Goal: Task Accomplishment & Management: Use online tool/utility

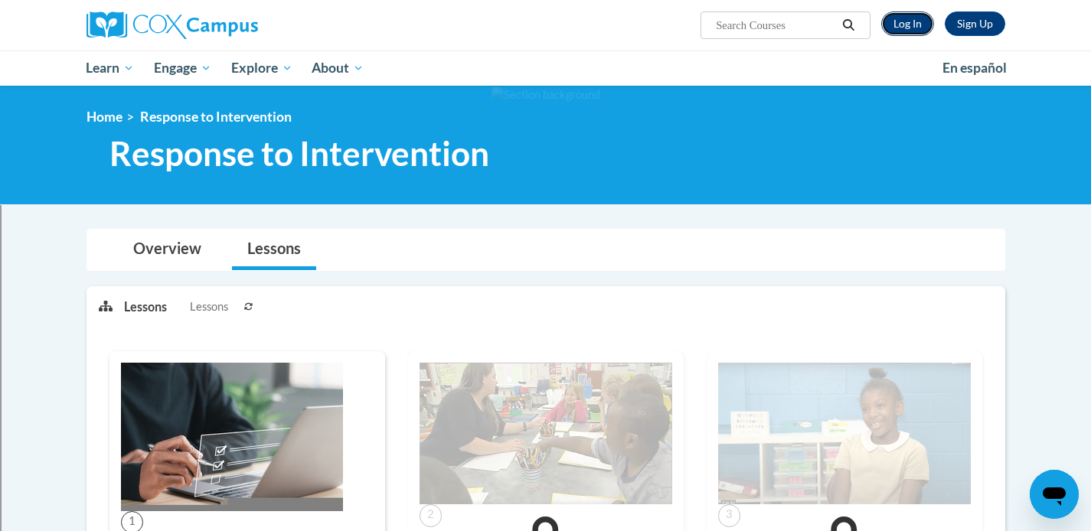
click at [908, 26] on link "Log In" at bounding box center [907, 23] width 53 height 24
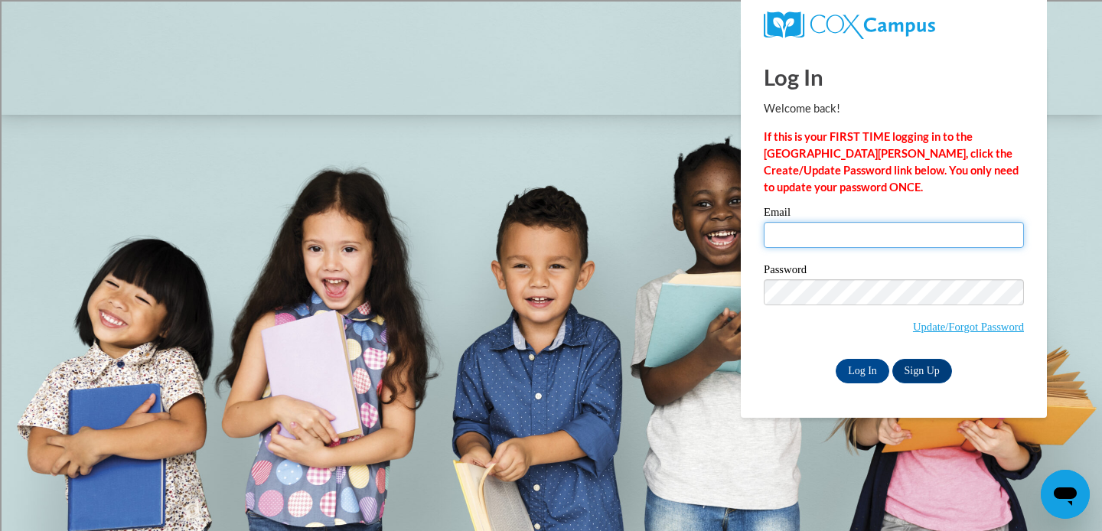
type input "bkruse@sasd.net"
click at [798, 243] on input "bkruse@sasd.net" at bounding box center [894, 235] width 260 height 26
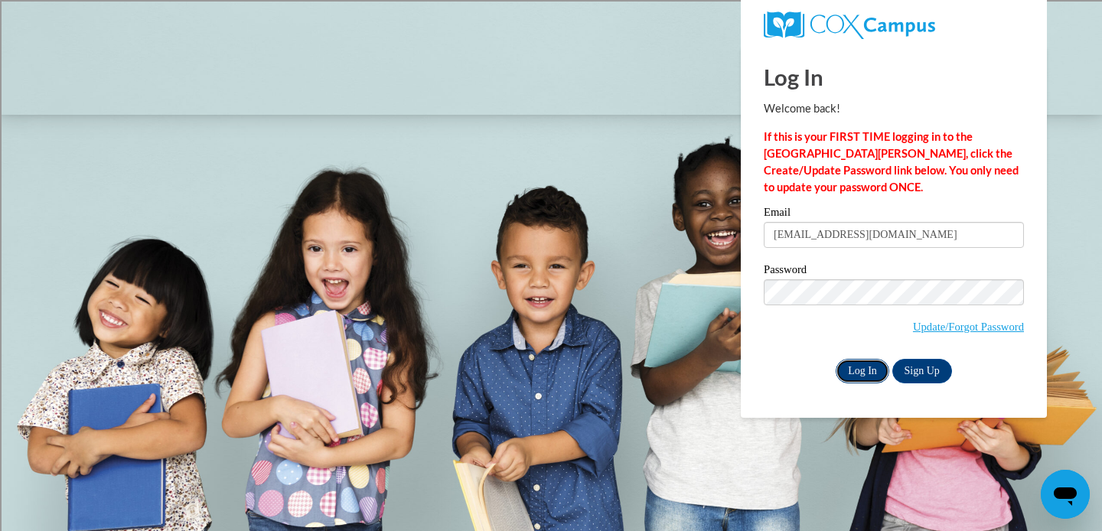
click at [856, 373] on input "Log In" at bounding box center [863, 371] width 54 height 24
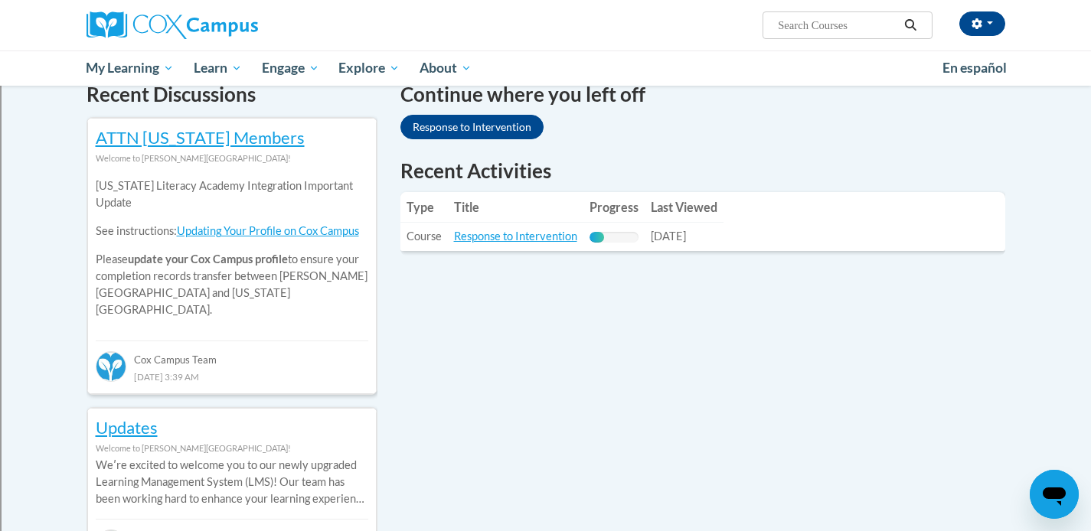
scroll to position [486, 0]
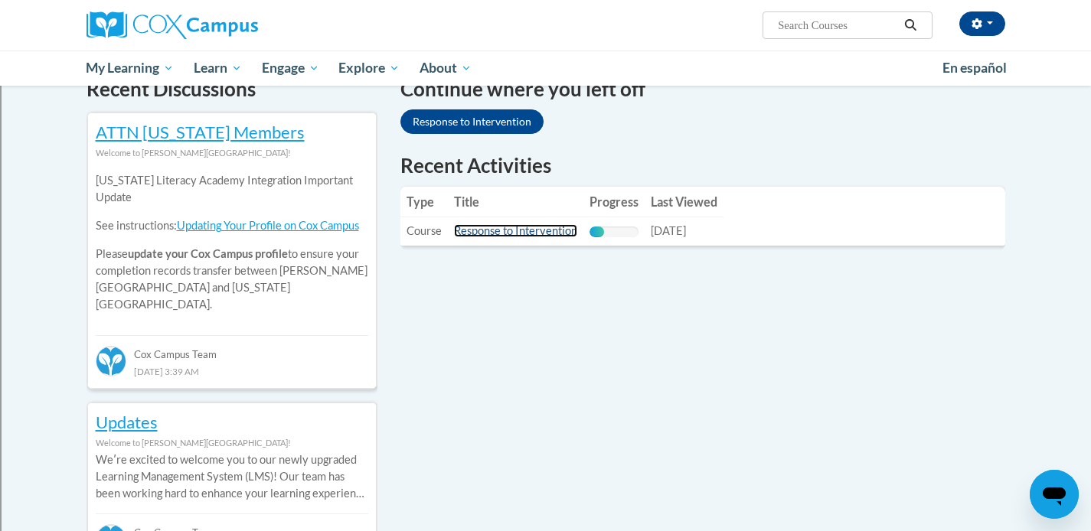
click at [496, 231] on link "Response to Intervention" at bounding box center [515, 230] width 123 height 13
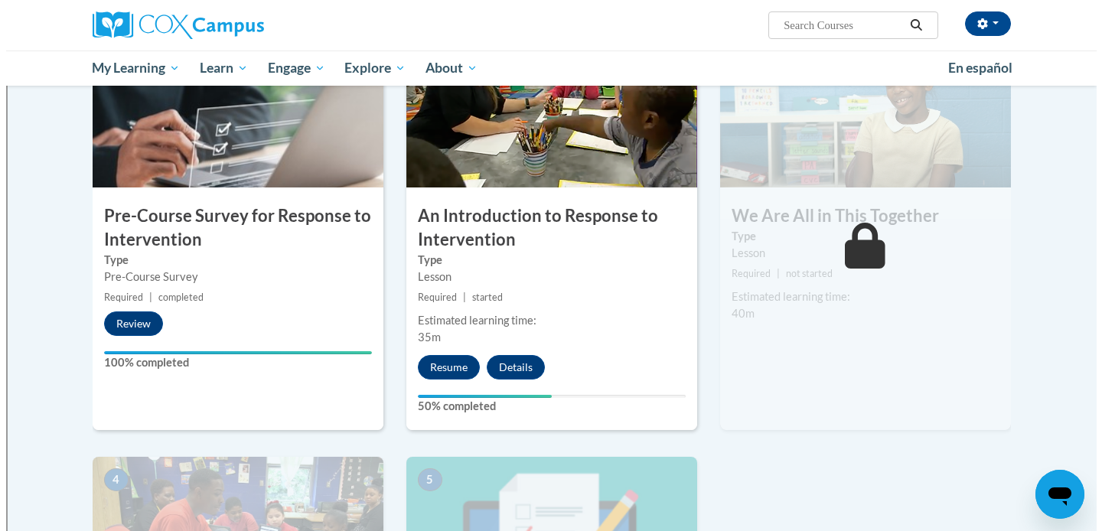
scroll to position [360, 0]
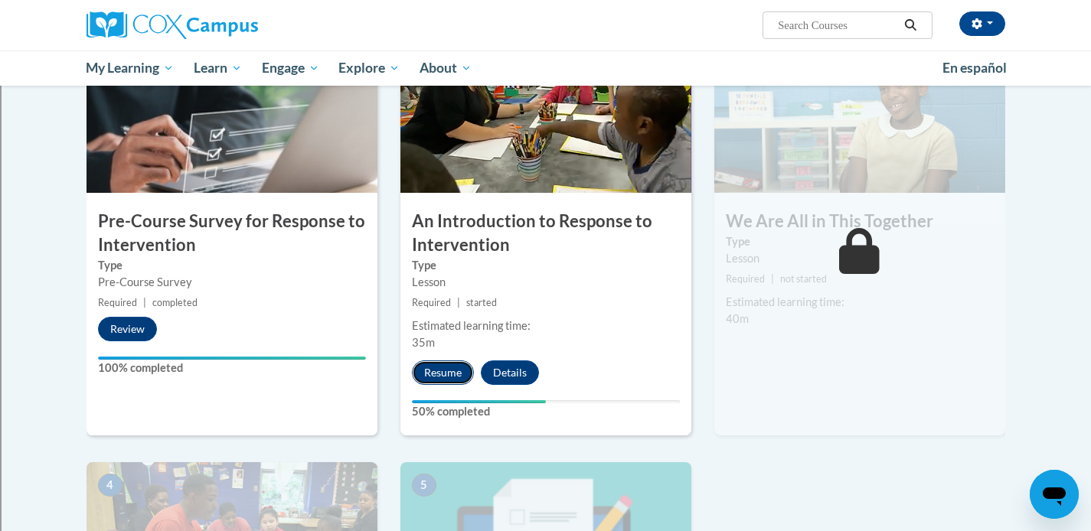
click at [440, 377] on button "Resume" at bounding box center [443, 373] width 62 height 24
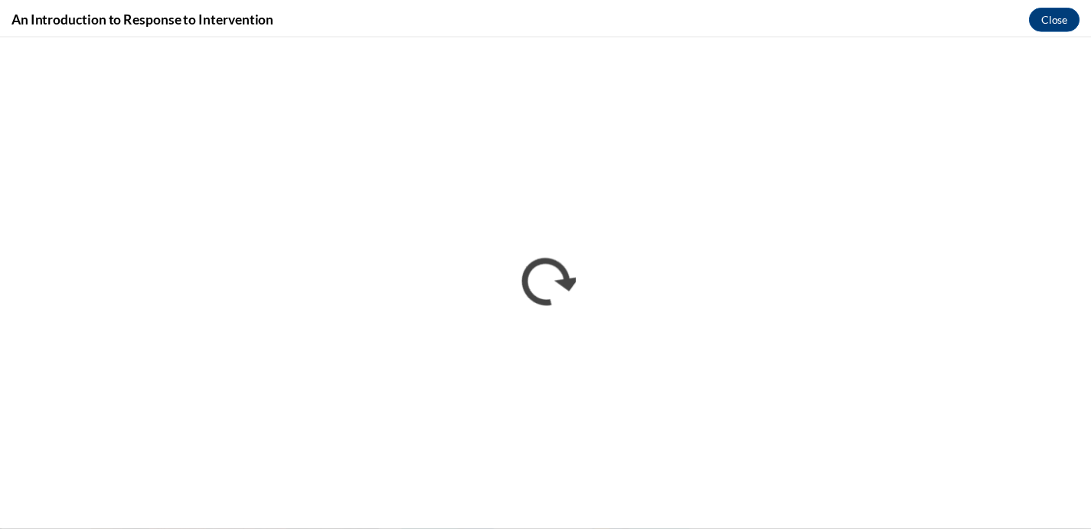
scroll to position [0, 0]
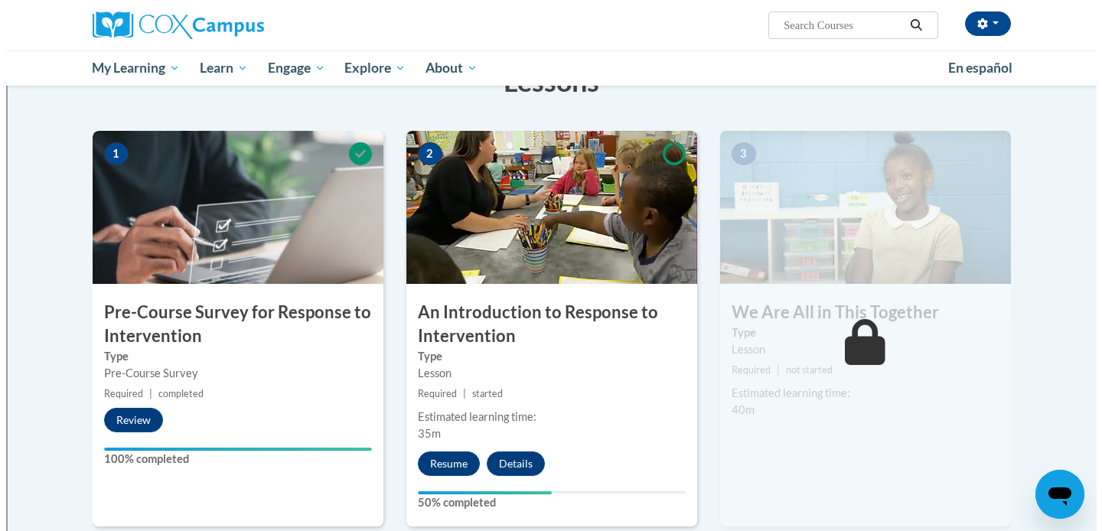
scroll to position [269, 0]
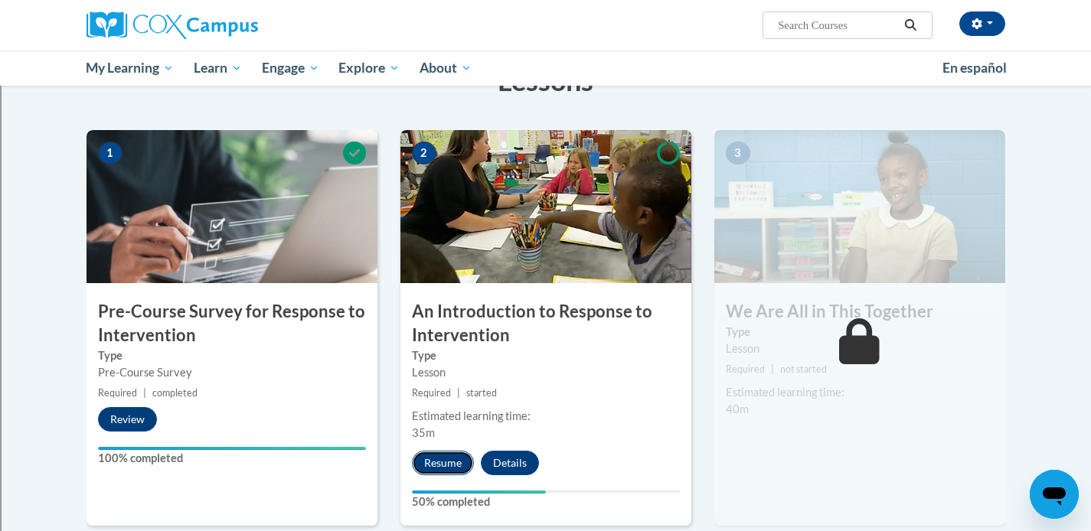
click at [458, 462] on button "Resume" at bounding box center [443, 463] width 62 height 24
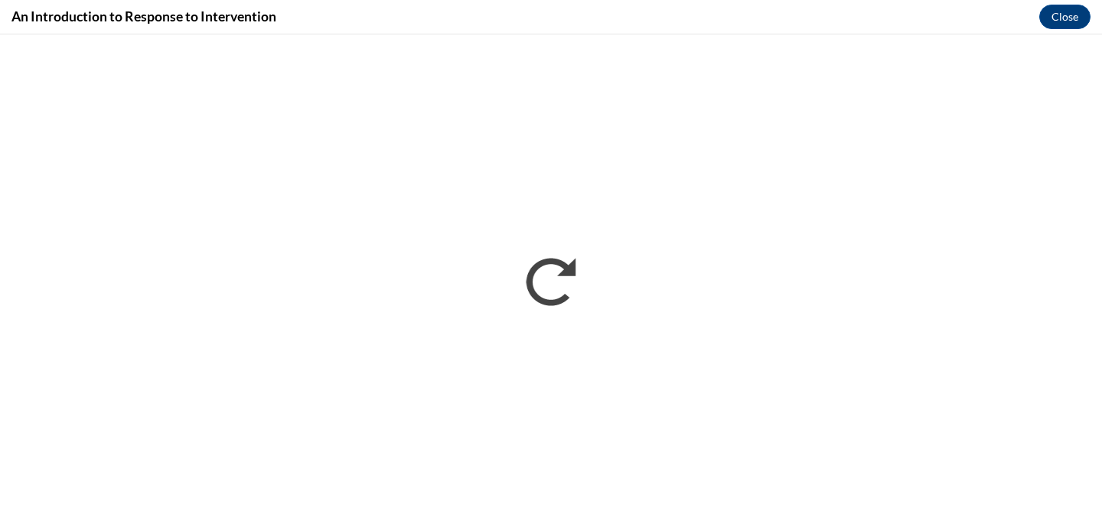
scroll to position [0, 0]
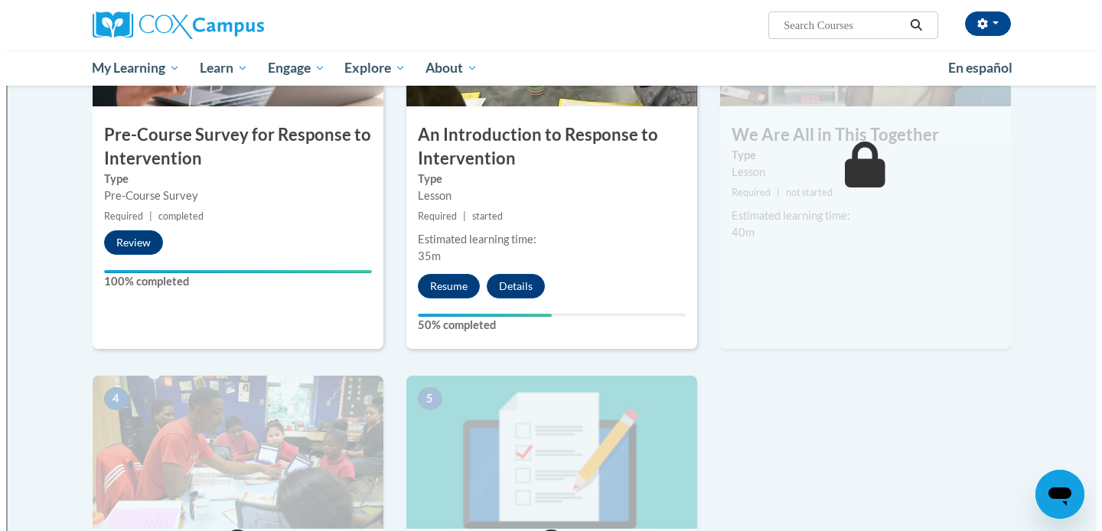
scroll to position [512, 0]
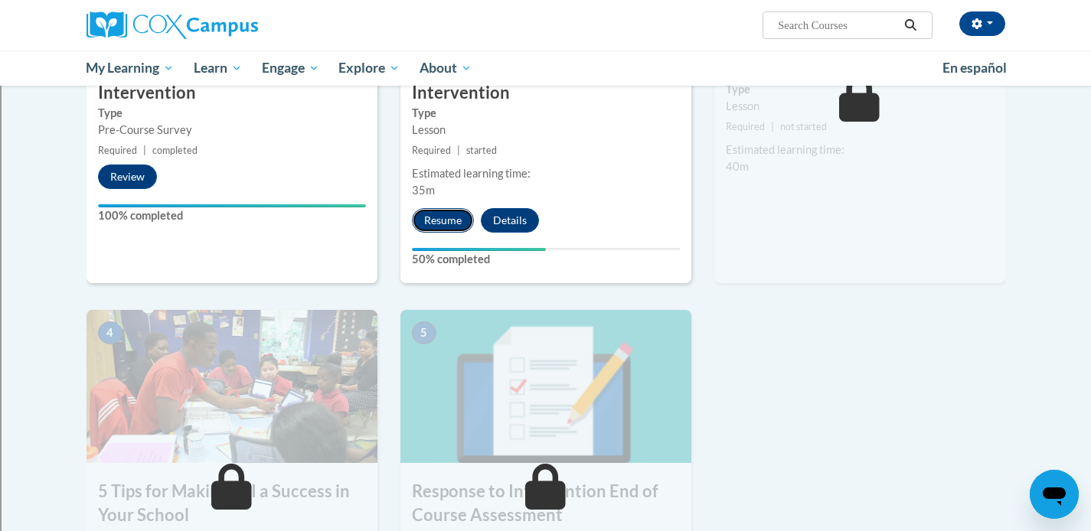
click at [445, 229] on button "Resume" at bounding box center [443, 220] width 62 height 24
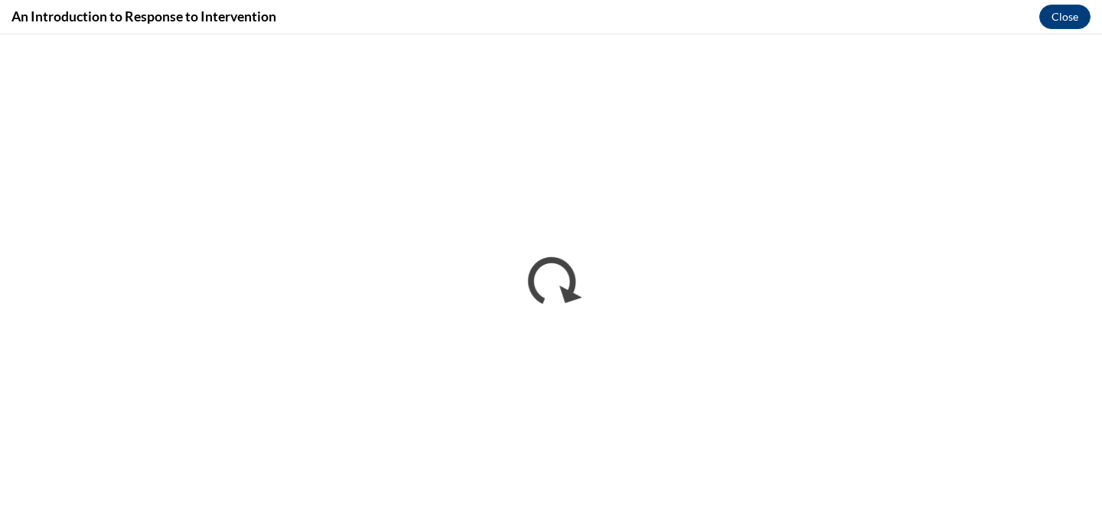
scroll to position [0, 0]
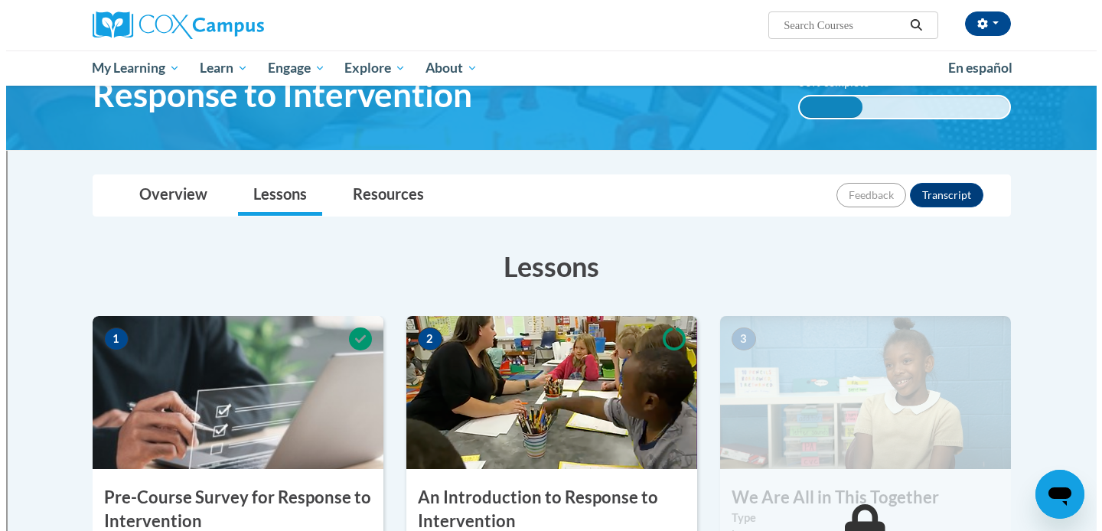
scroll to position [264, 0]
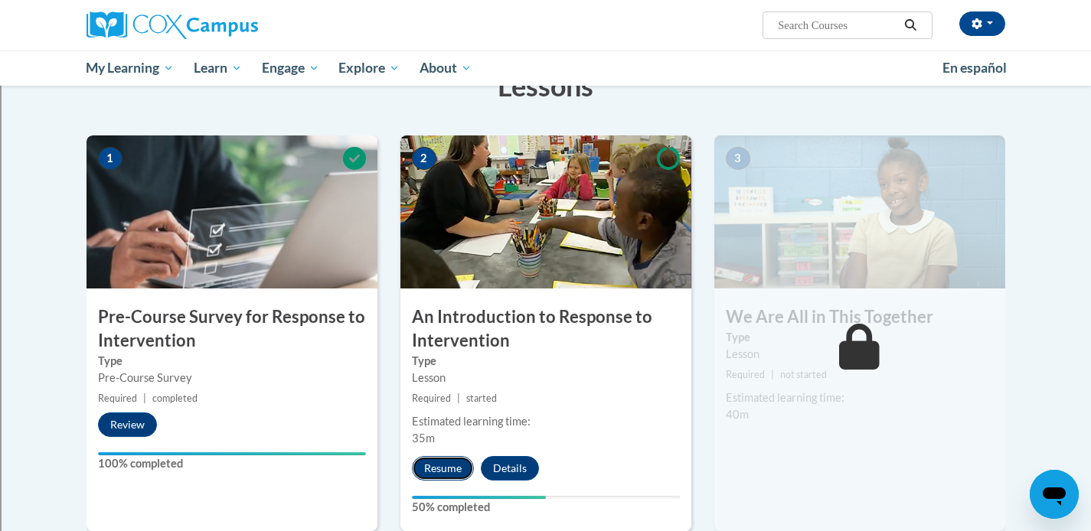
click at [436, 474] on button "Resume" at bounding box center [443, 468] width 62 height 24
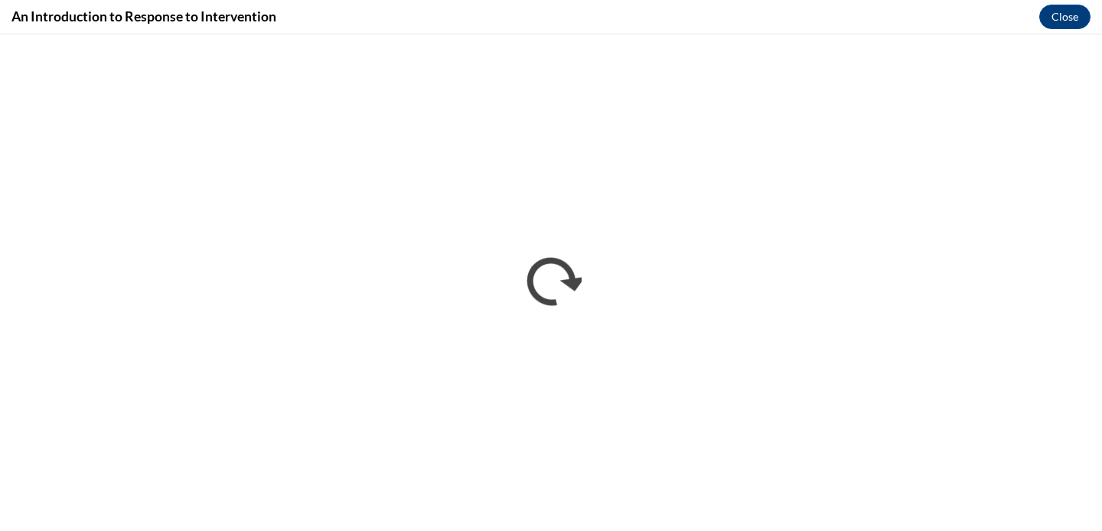
scroll to position [0, 0]
